Goal: Task Accomplishment & Management: Understand process/instructions

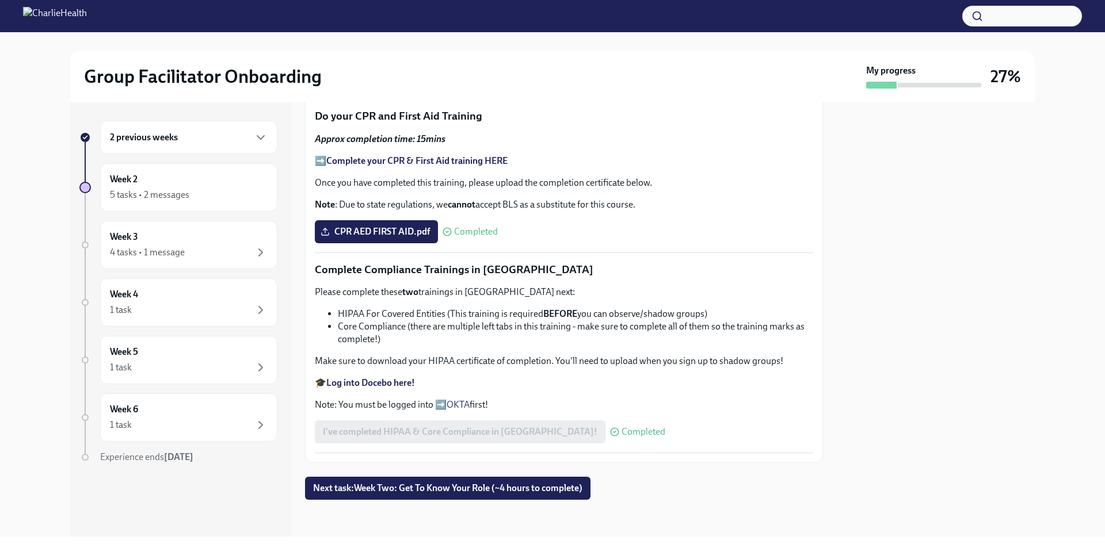
scroll to position [680, 0]
click at [216, 192] on div "5 tasks • 2 messages" at bounding box center [189, 195] width 158 height 14
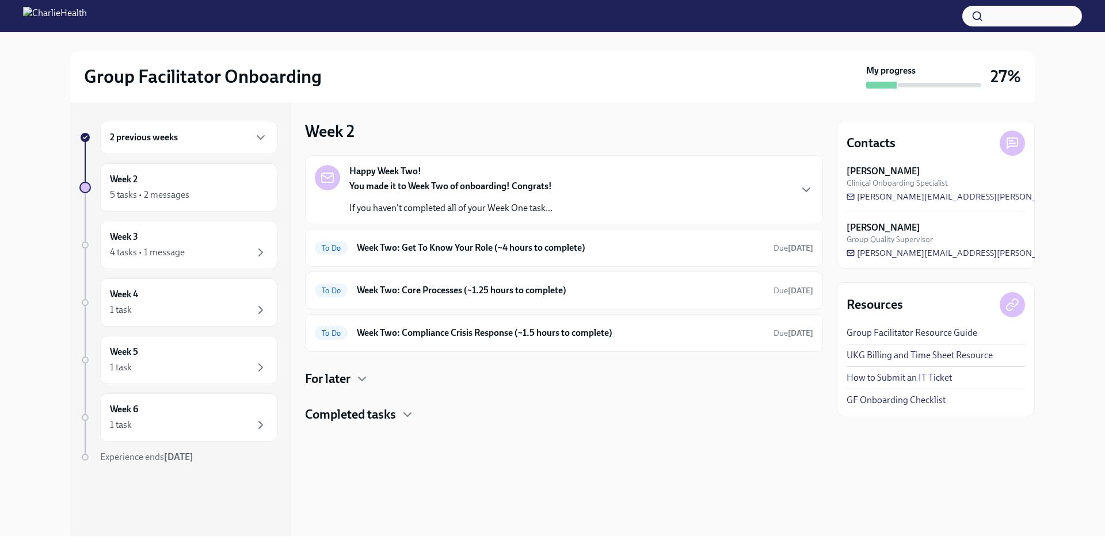
click at [216, 192] on div "5 tasks • 2 messages" at bounding box center [189, 195] width 158 height 14
click at [515, 233] on div "To Do Week Two: Get To Know Your Role (~4 hours to complete) Due [DATE]" at bounding box center [564, 248] width 518 height 38
click at [511, 248] on h6 "Week Two: Get To Know Your Role (~4 hours to complete)" at bounding box center [560, 248] width 407 height 13
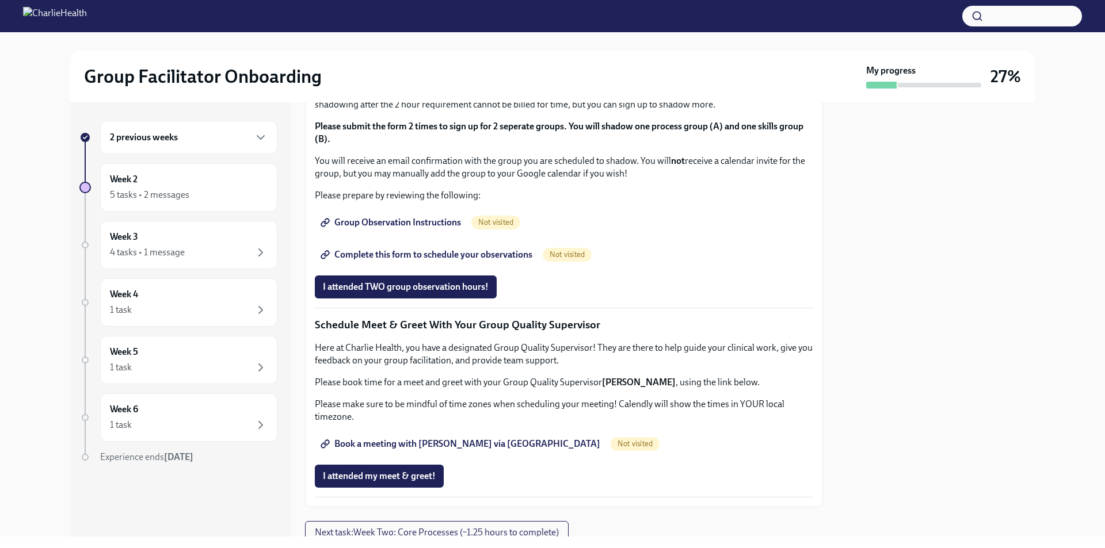
scroll to position [633, 0]
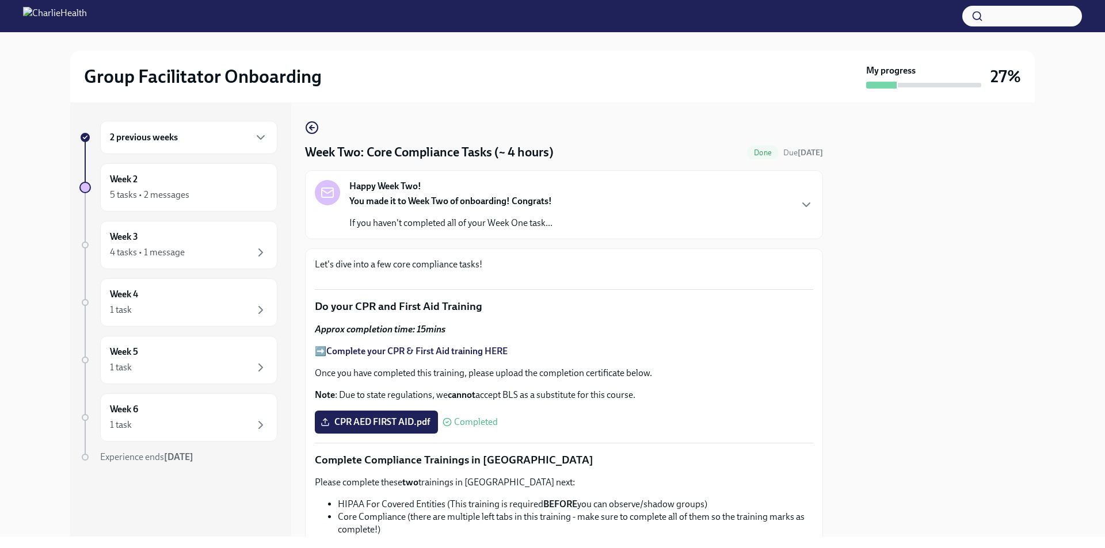
scroll to position [670, 0]
